Goal: Navigation & Orientation: Find specific page/section

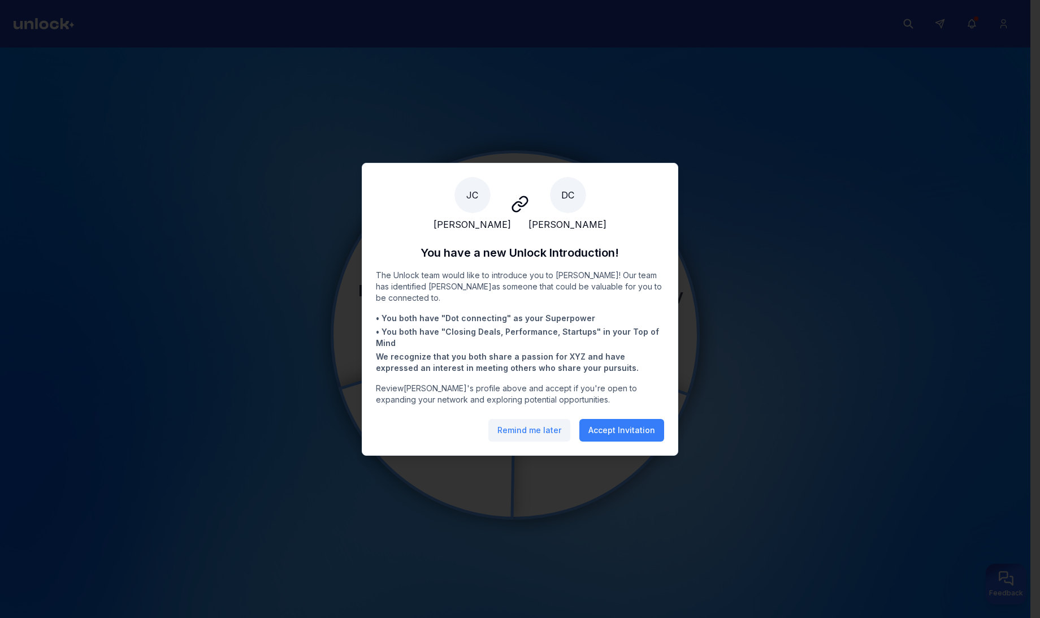
click at [550, 436] on button "Remind me later" at bounding box center [529, 430] width 82 height 23
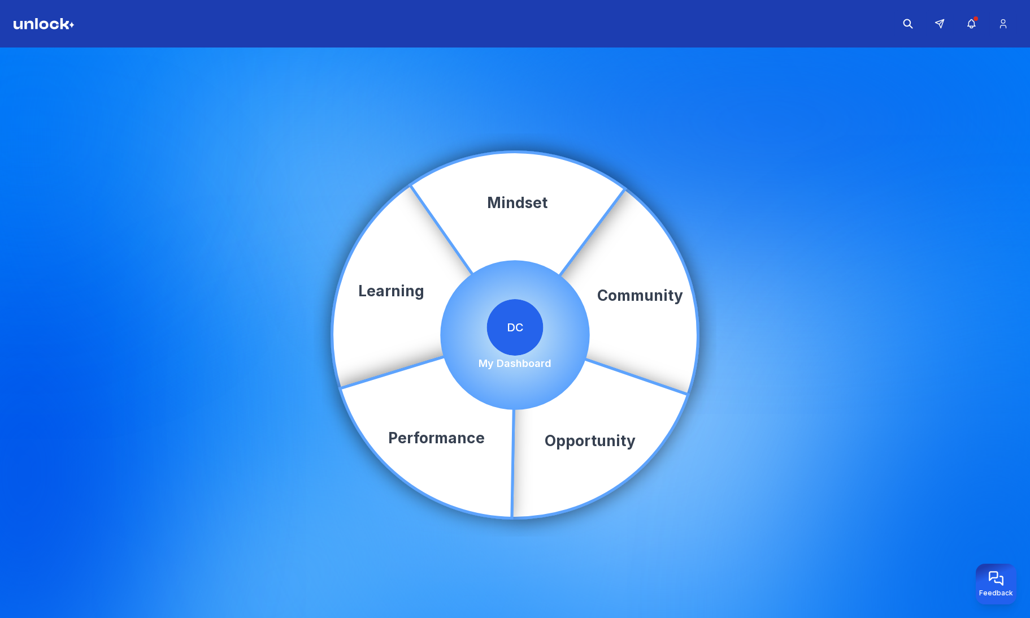
click at [522, 329] on span "DC" at bounding box center [515, 327] width 57 height 57
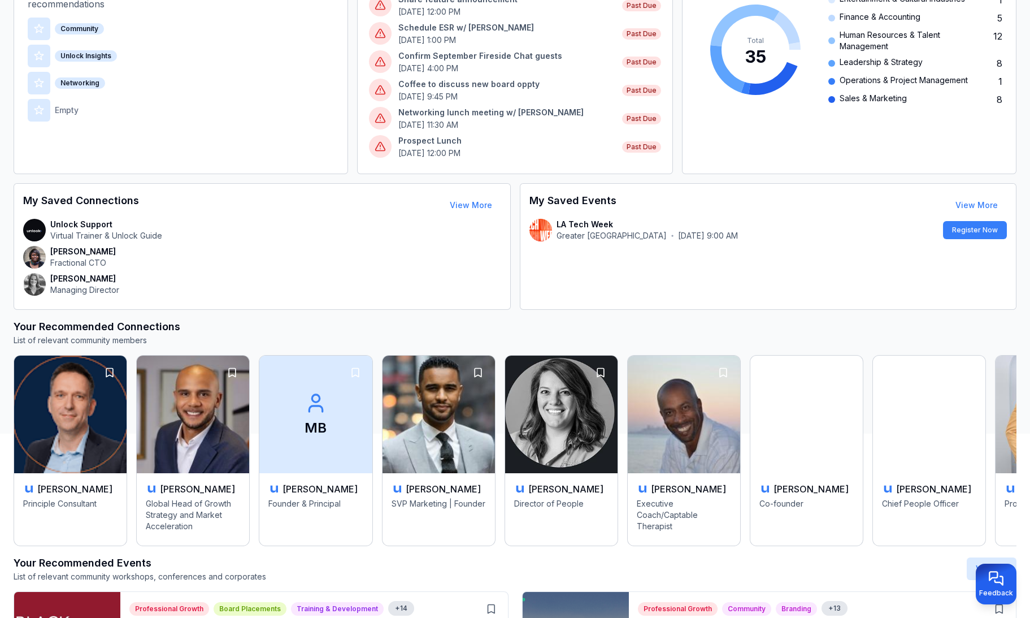
scroll to position [423, 0]
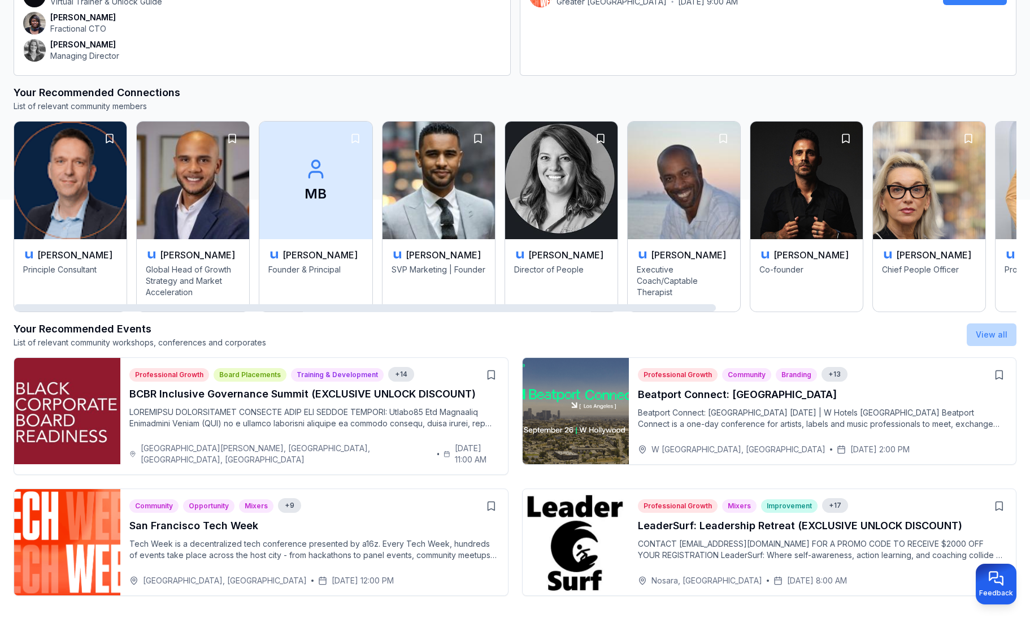
click at [993, 327] on button "View all" at bounding box center [992, 334] width 50 height 23
click at [990, 328] on button "View all" at bounding box center [992, 334] width 50 height 23
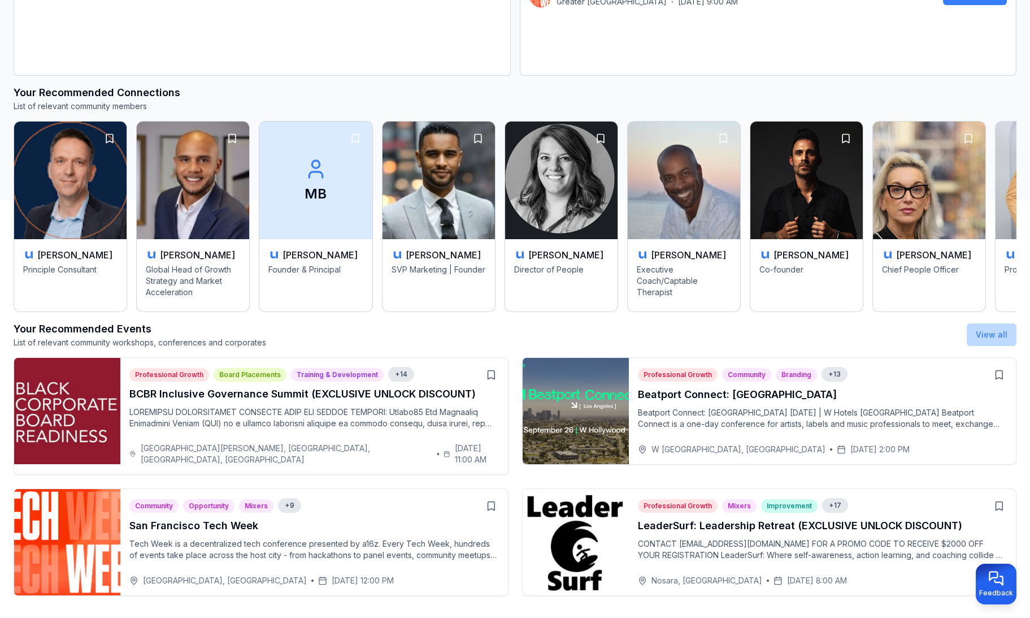
click at [1005, 336] on link "View all" at bounding box center [992, 334] width 32 height 10
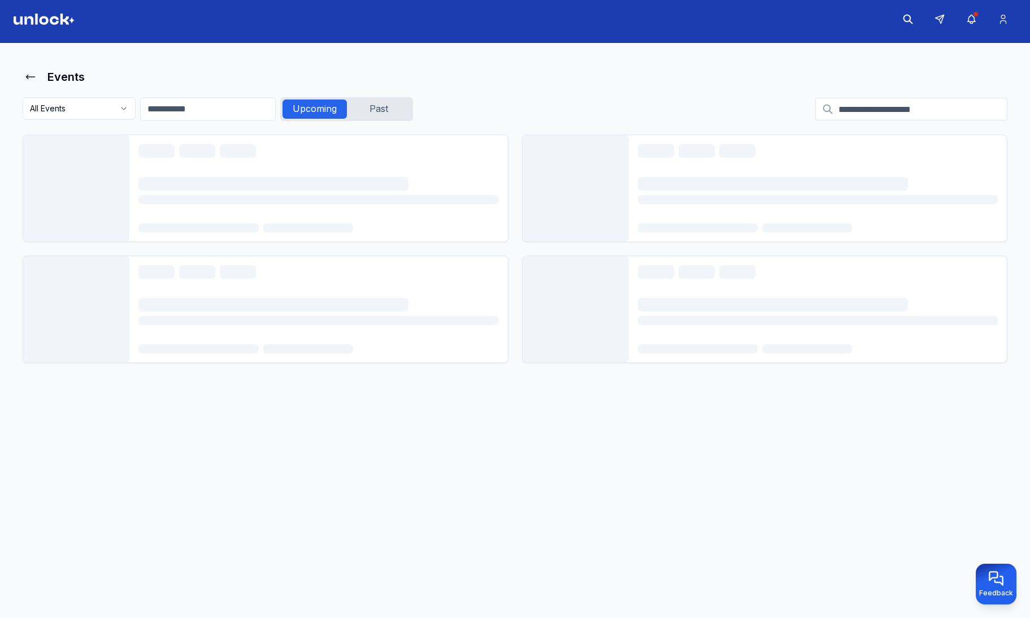
scroll to position [24, 0]
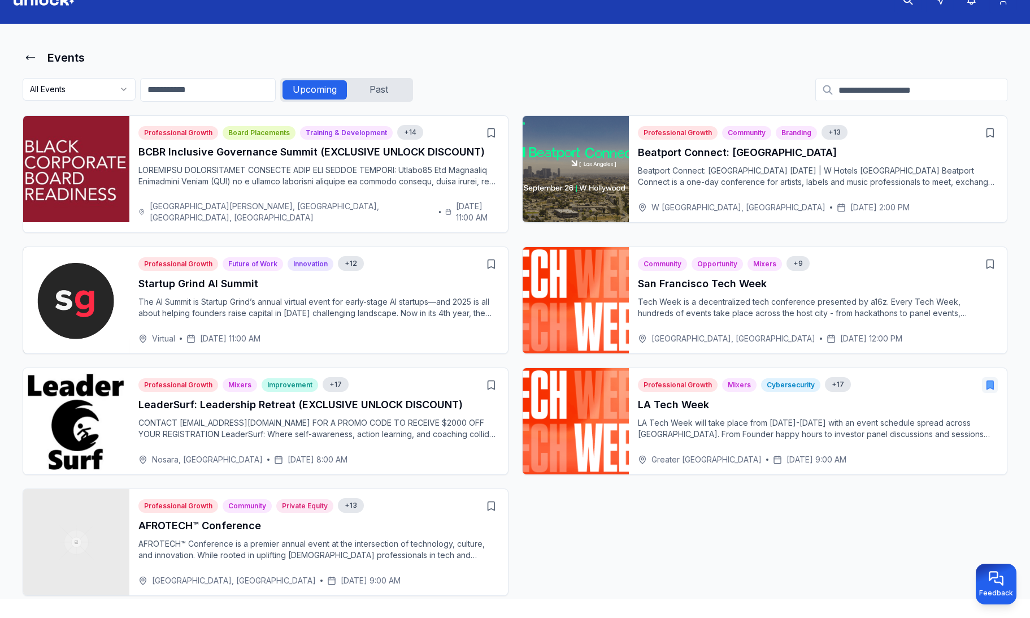
click at [373, 86] on div "Past" at bounding box center [379, 89] width 64 height 19
